Goal: Check status: Check status

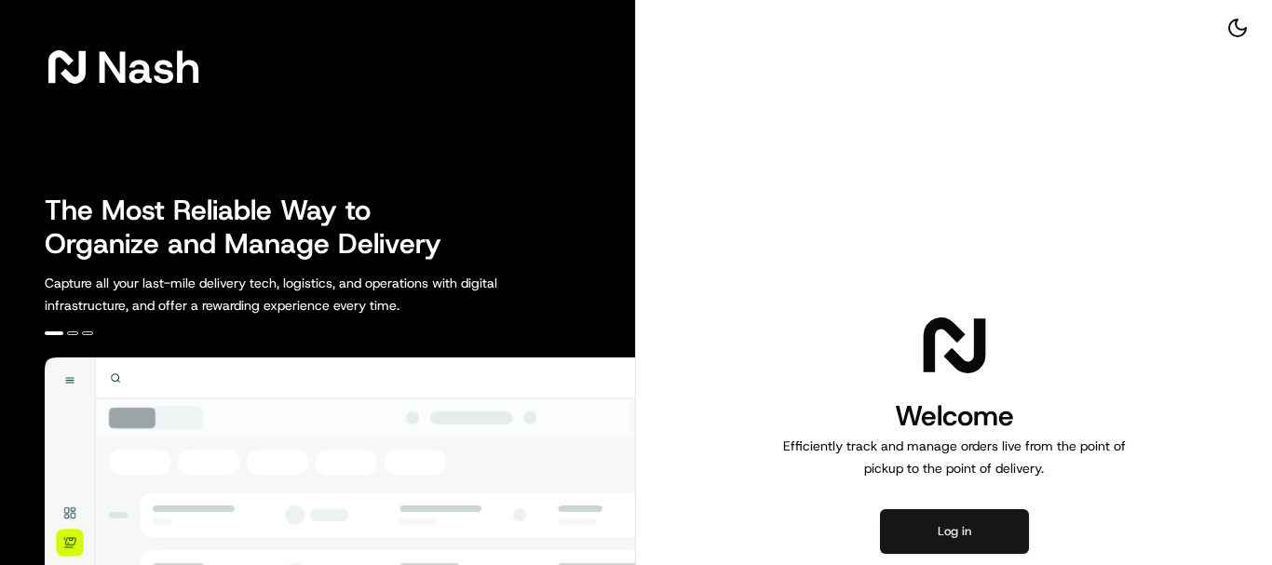
click at [947, 534] on button "Log in" at bounding box center [954, 532] width 149 height 45
